Goal: Task Accomplishment & Management: Use online tool/utility

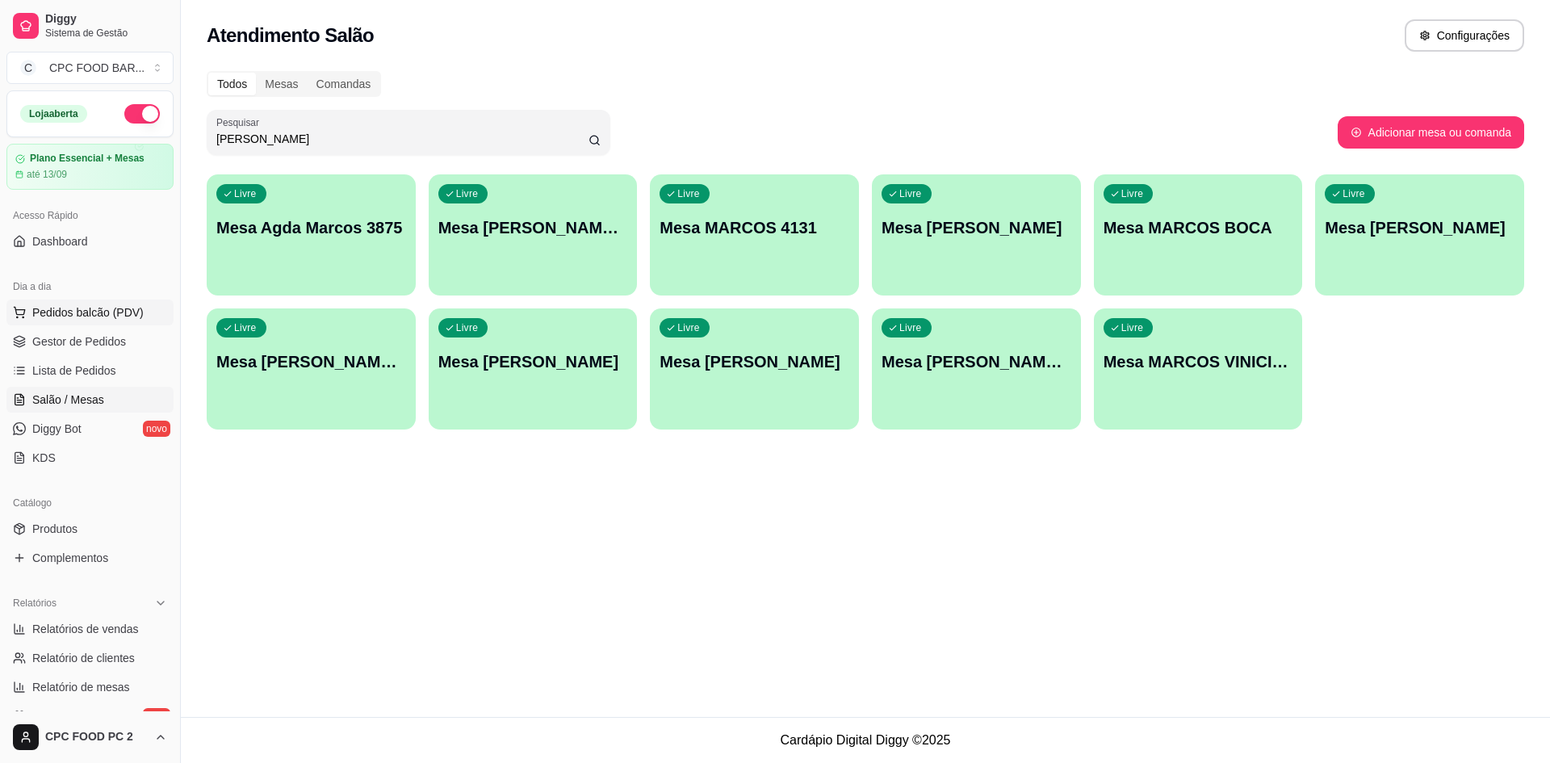
click at [95, 321] on button "Pedidos balcão (PDV)" at bounding box center [89, 313] width 167 height 26
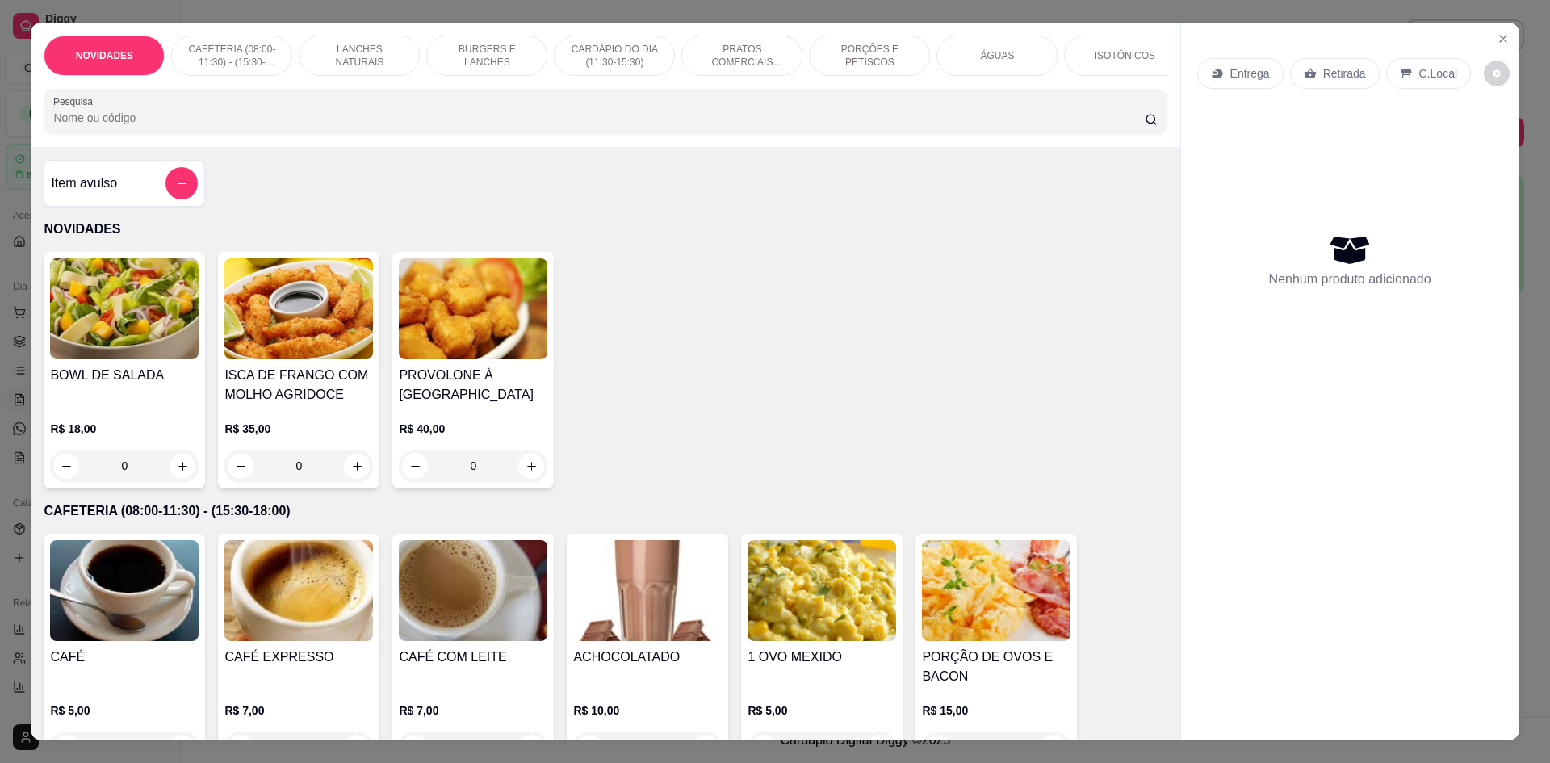
click at [541, 126] on input "Pesquisa" at bounding box center [598, 118] width 1091 height 16
click at [1500, 42] on icon "Close" at bounding box center [1503, 39] width 6 height 6
click at [1497, 38] on icon "Close" at bounding box center [1503, 38] width 13 height 13
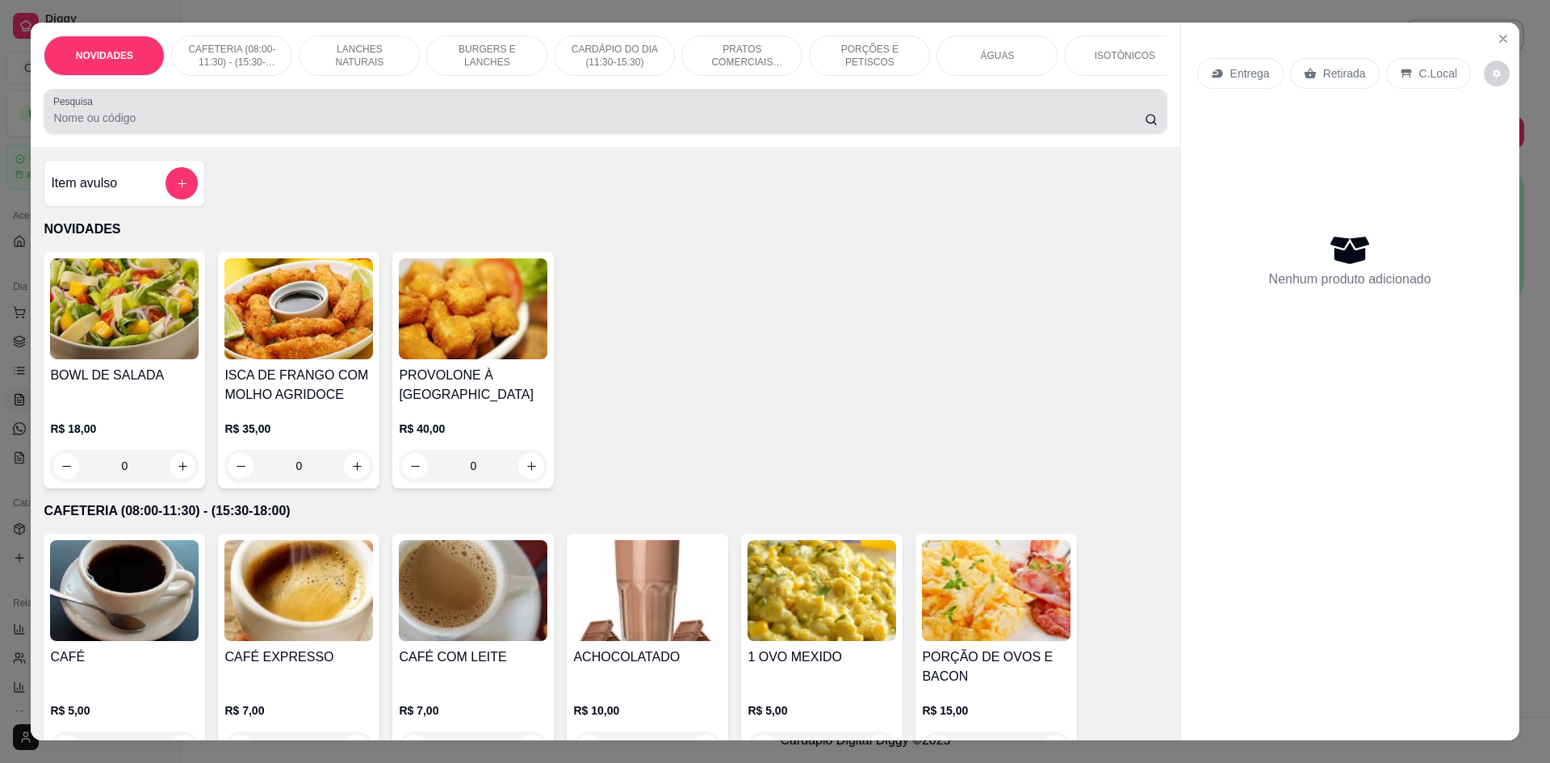
click at [581, 120] on div at bounding box center [605, 111] width 1104 height 32
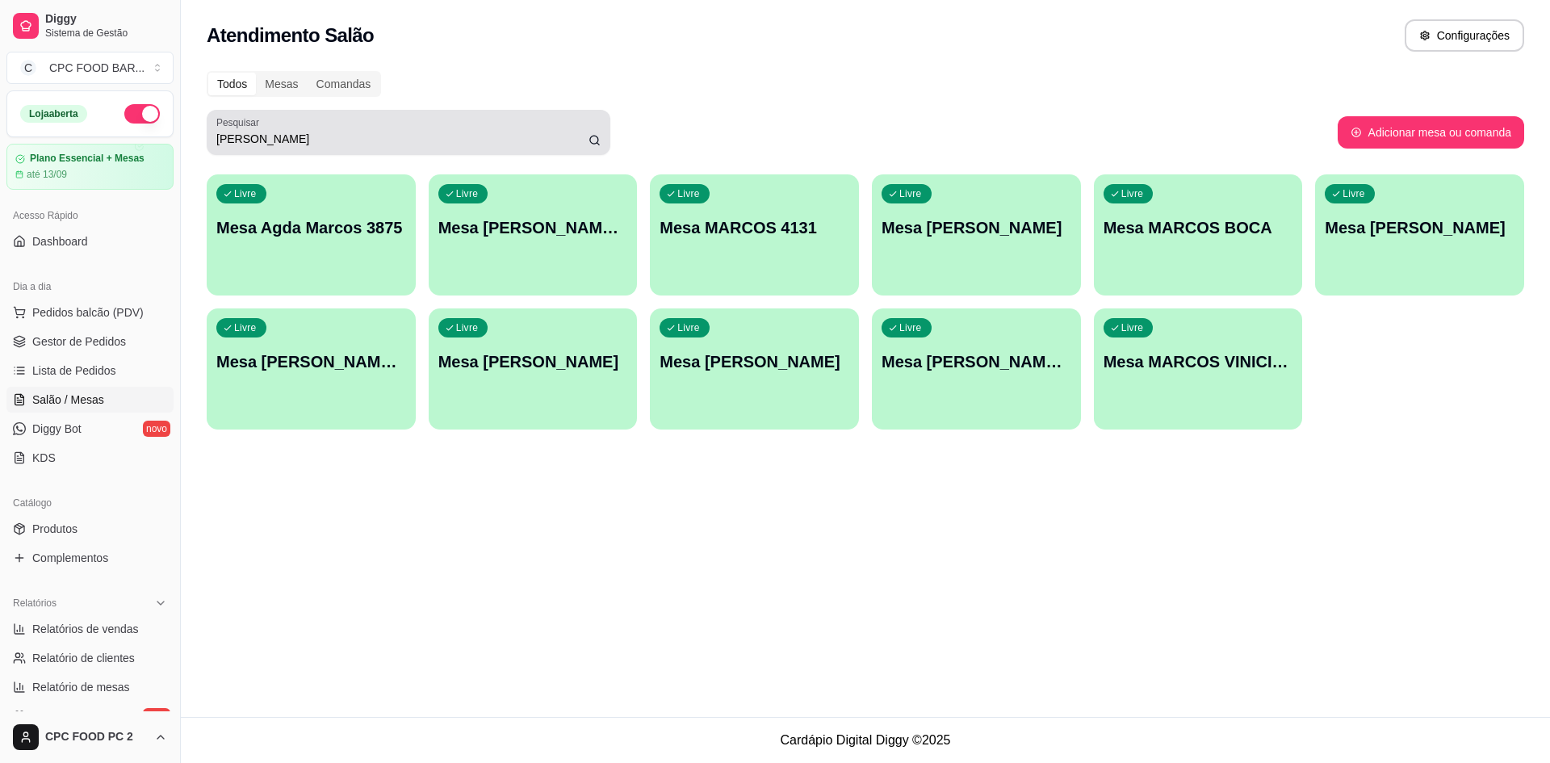
drag, startPoint x: 583, startPoint y: 119, endPoint x: 1038, endPoint y: 93, distance: 455.4
click at [1054, 89] on div "Todos Mesas Comandas" at bounding box center [866, 84] width 1318 height 26
drag, startPoint x: 552, startPoint y: 129, endPoint x: 542, endPoint y: 136, distance: 12.1
click at [544, 135] on div "[PERSON_NAME]" at bounding box center [408, 132] width 384 height 32
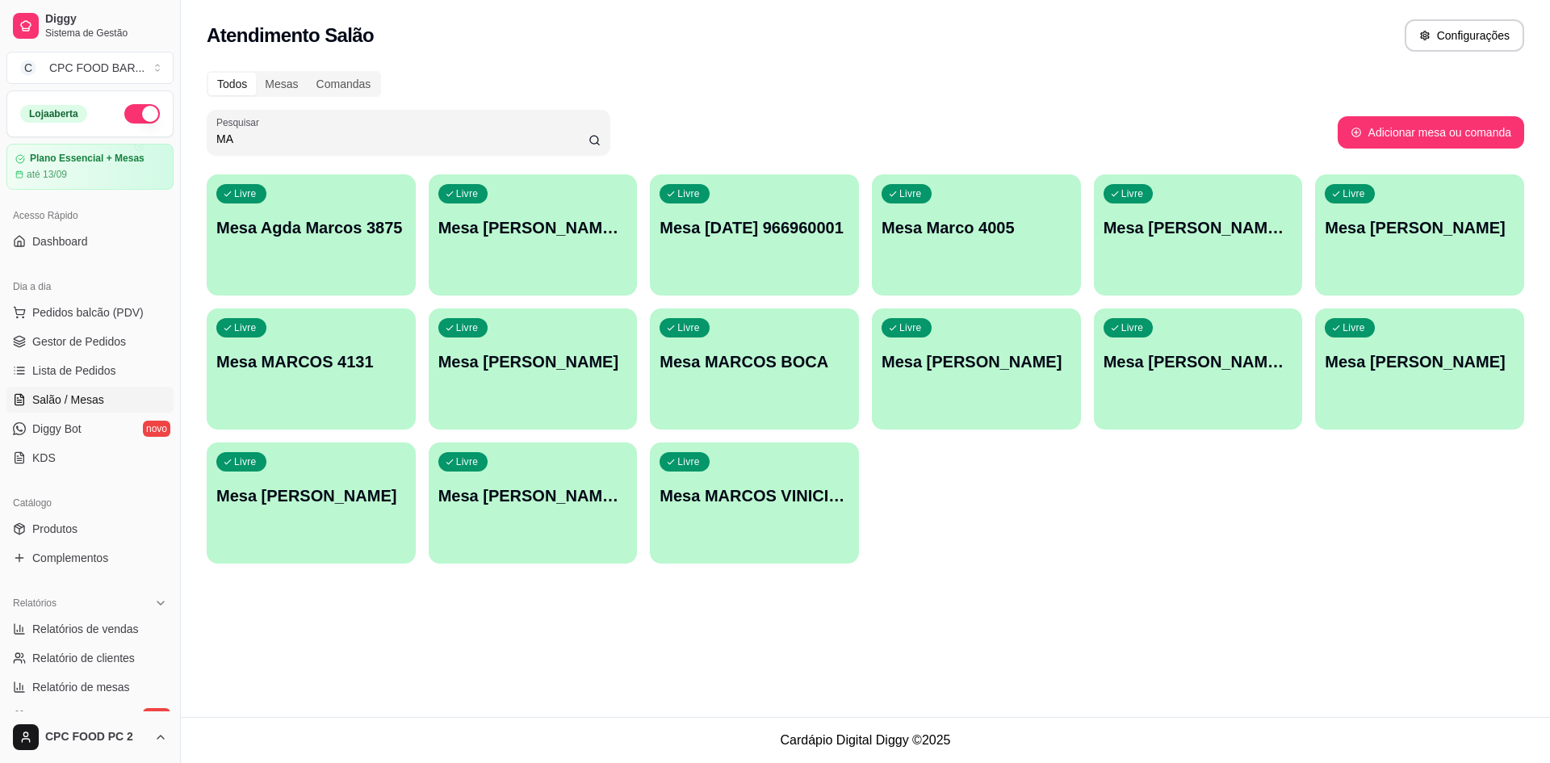
type input "M"
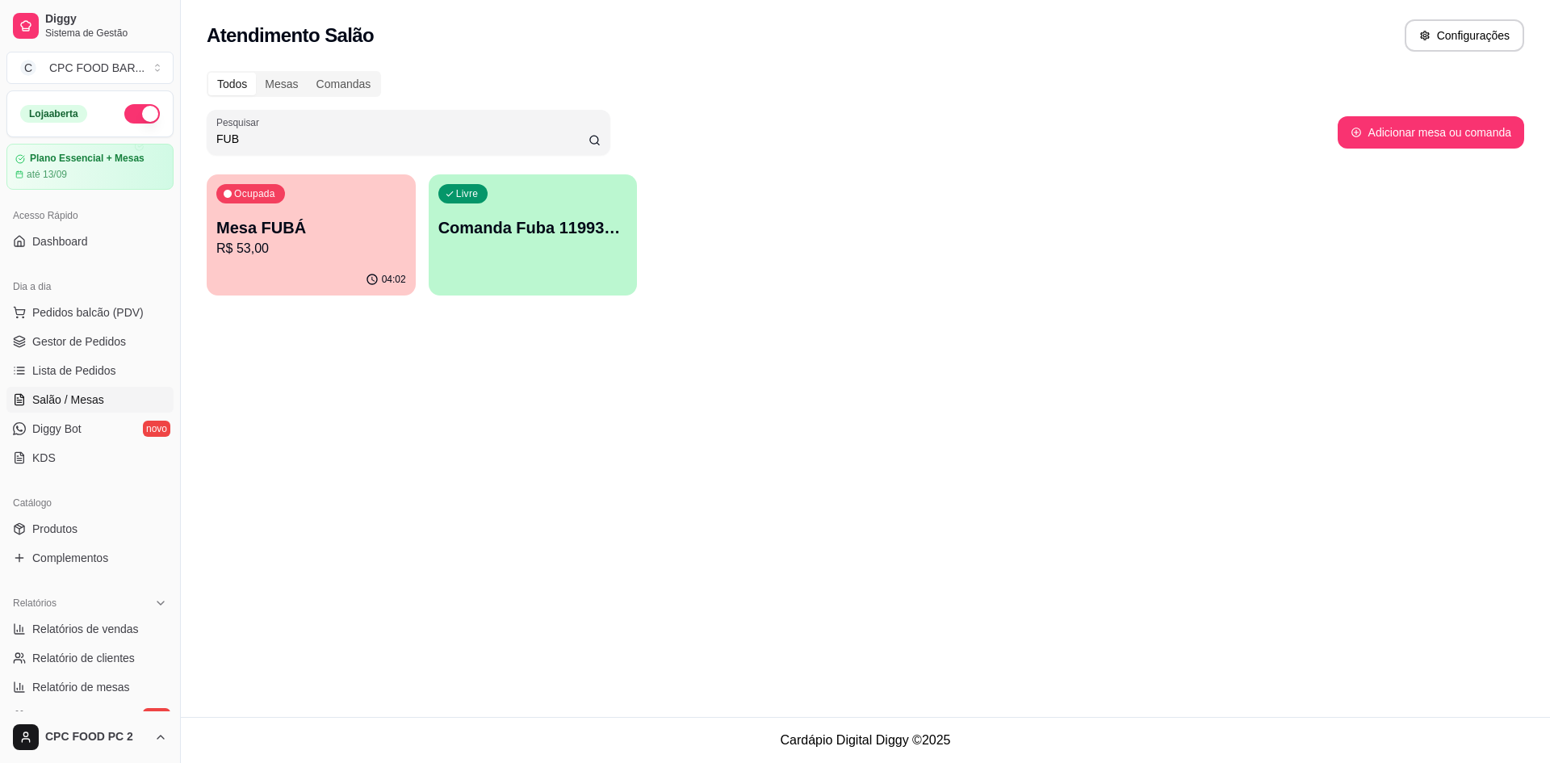
type input "FUB"
click at [401, 233] on p "Mesa FUBÁ" at bounding box center [311, 227] width 190 height 23
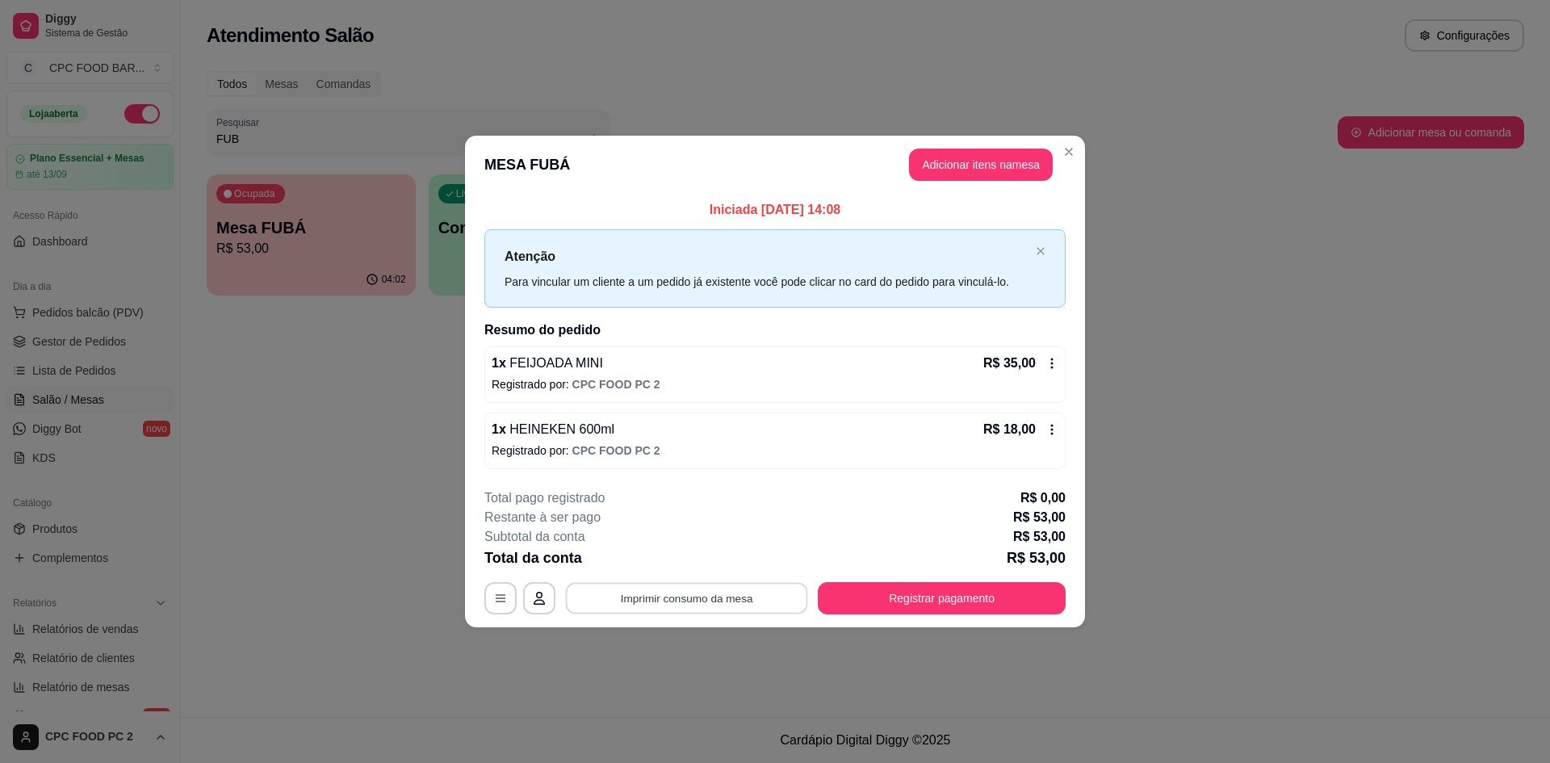
click at [770, 584] on button "Imprimir consumo da mesa" at bounding box center [687, 598] width 242 height 31
